Goal: Task Accomplishment & Management: Manage account settings

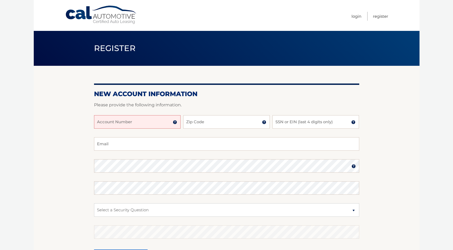
click at [119, 124] on input "Account Number" at bounding box center [137, 121] width 87 height 13
type input "44456022048"
click at [218, 130] on div "44456022048 Account Number 11 digit account number provided on your coupon book…" at bounding box center [226, 126] width 265 height 22
type input "14223"
click at [278, 123] on input "SSN or EIN (last 4 digits only)" at bounding box center [316, 121] width 87 height 13
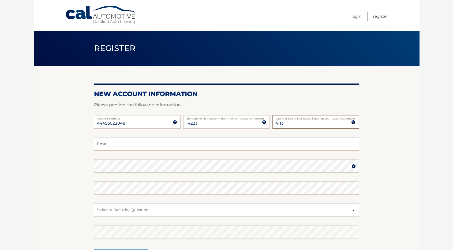
type input "4113"
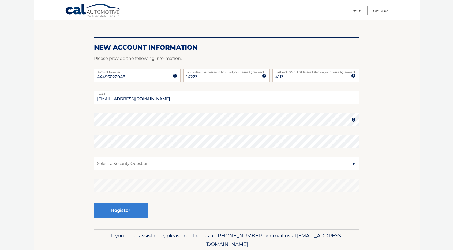
scroll to position [66, 0]
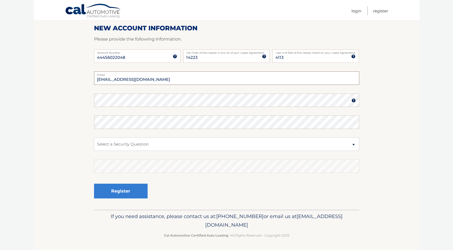
type input "britt99871@gmail.com"
select select "1"
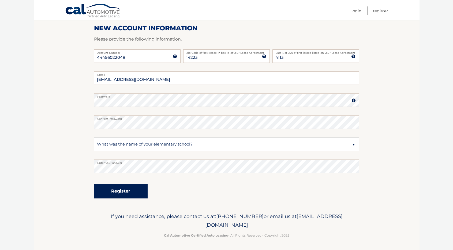
click at [118, 194] on button "Register" at bounding box center [121, 190] width 54 height 15
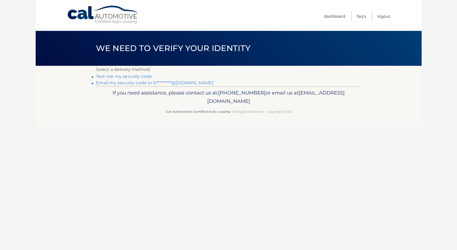
click at [130, 76] on link "Text me my security code" at bounding box center [124, 76] width 56 height 5
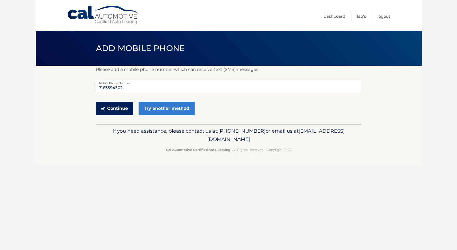
click at [116, 113] on button "Continue" at bounding box center [114, 108] width 37 height 13
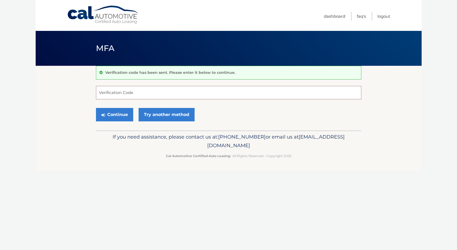
click at [124, 86] on input "Verification Code" at bounding box center [228, 92] width 265 height 13
type input "355193"
click at [114, 114] on button "Continue" at bounding box center [114, 114] width 37 height 13
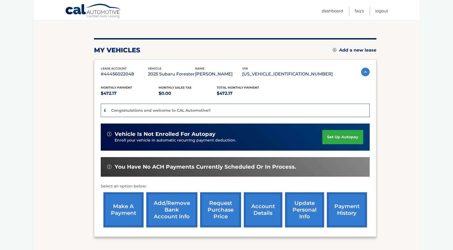
scroll to position [53, 0]
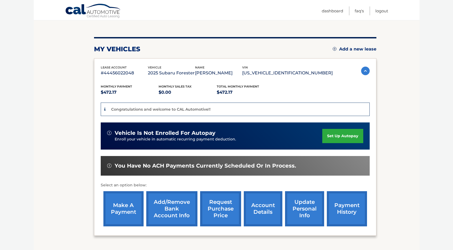
click at [257, 213] on link "account details" at bounding box center [263, 208] width 39 height 35
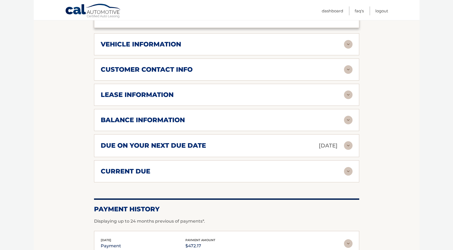
scroll to position [245, 0]
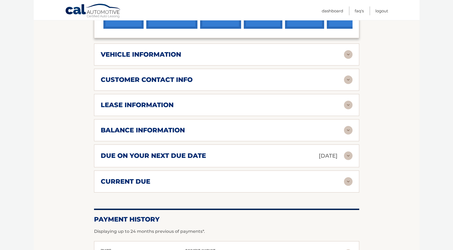
click at [349, 50] on img at bounding box center [348, 54] width 9 height 9
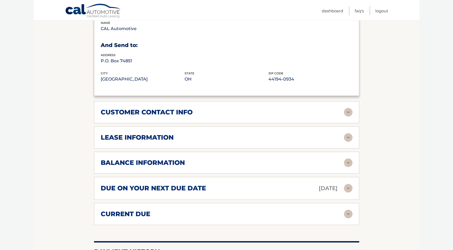
scroll to position [343, 0]
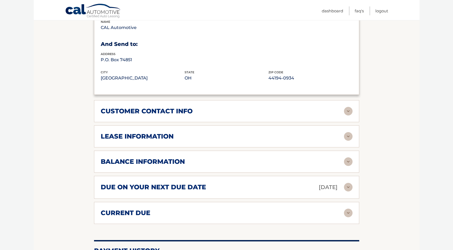
click at [348, 132] on img at bounding box center [348, 136] width 9 height 9
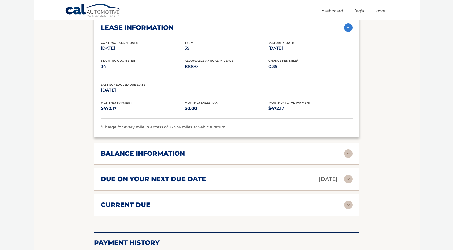
scroll to position [481, 0]
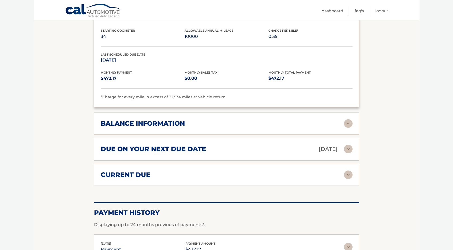
click at [350, 119] on img at bounding box center [348, 123] width 9 height 9
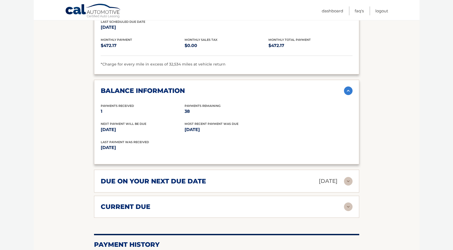
scroll to position [587, 0]
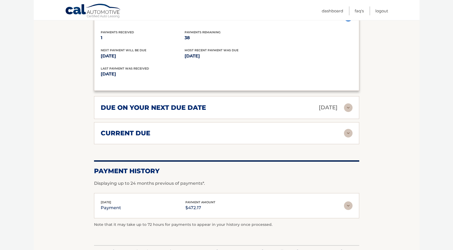
click at [347, 103] on img at bounding box center [348, 107] width 9 height 9
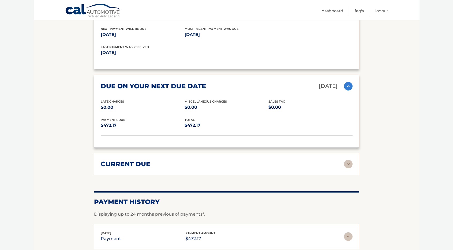
scroll to position [634, 0]
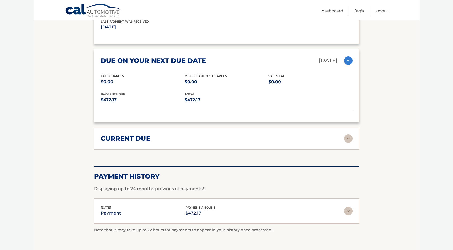
click at [349, 134] on img at bounding box center [348, 138] width 9 height 9
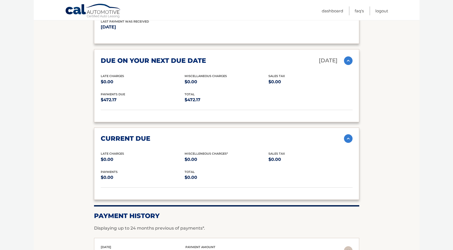
click at [345, 134] on img at bounding box center [348, 138] width 9 height 9
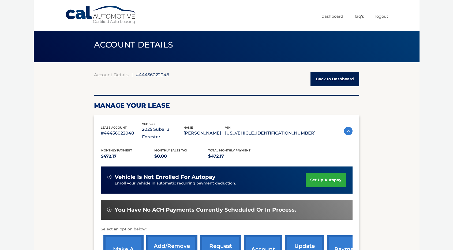
scroll to position [0, 0]
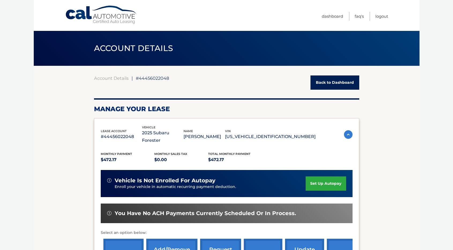
click at [344, 84] on link "Back to Dashboard" at bounding box center [335, 82] width 49 height 14
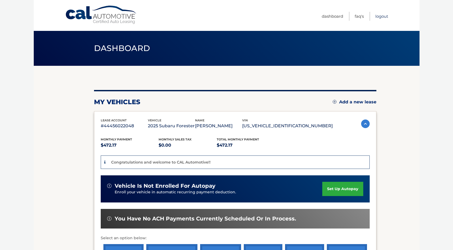
click at [383, 17] on link "Logout" at bounding box center [382, 16] width 13 height 9
